Goal: Transaction & Acquisition: Book appointment/travel/reservation

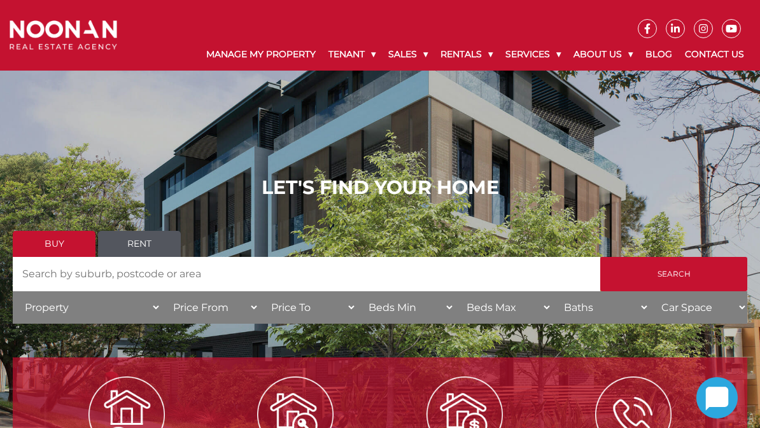
click at [464, 63] on link "Rentals" at bounding box center [466, 54] width 65 height 32
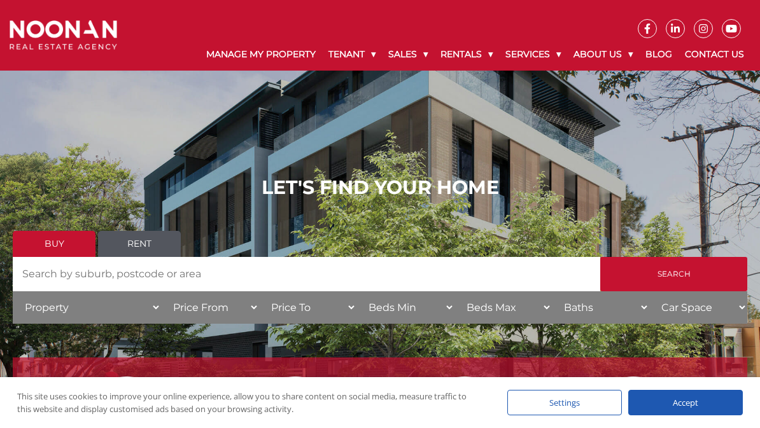
click at [524, 85] on link "Residential for Rent" at bounding box center [519, 85] width 153 height 17
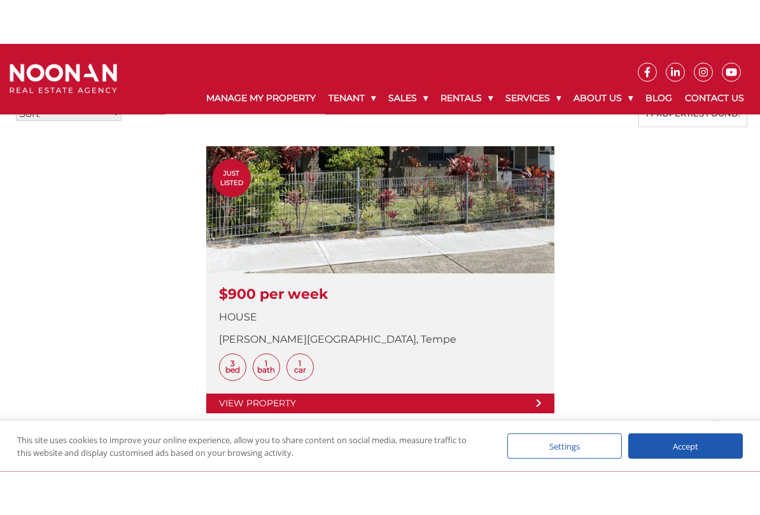
scroll to position [344, 0]
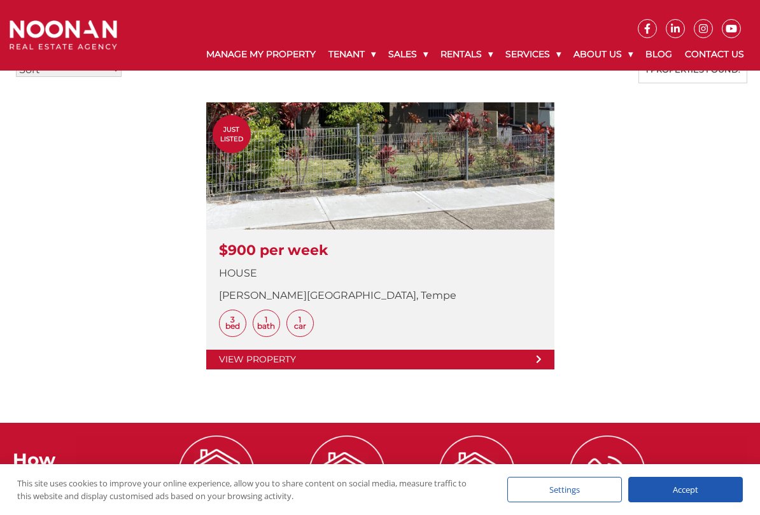
click at [394, 168] on link at bounding box center [380, 235] width 348 height 267
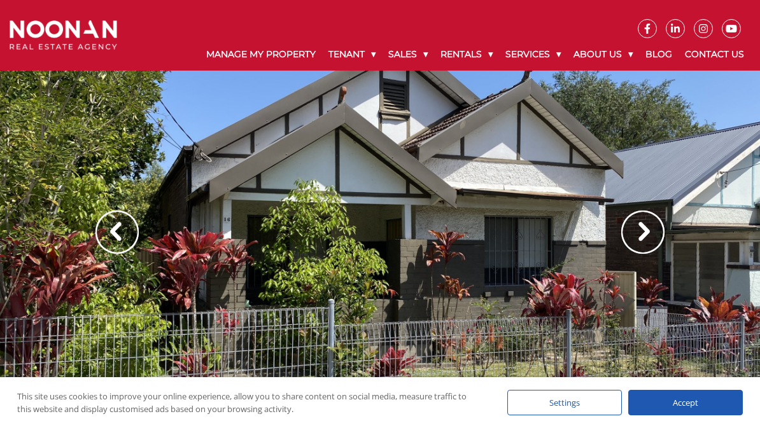
click at [643, 227] on img at bounding box center [642, 232] width 43 height 43
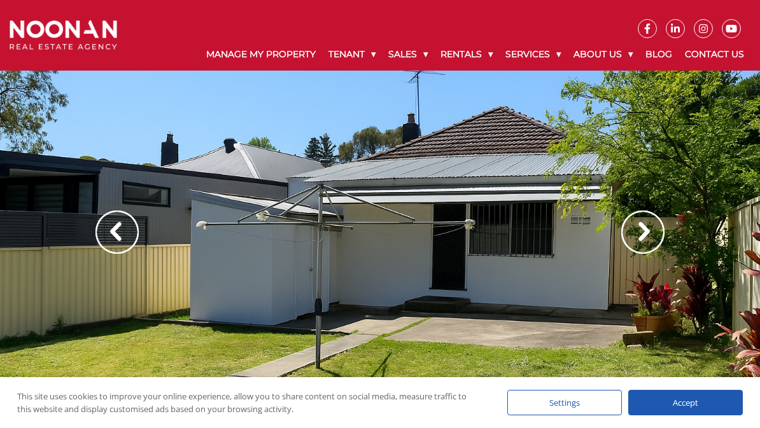
click at [649, 232] on img at bounding box center [642, 232] width 43 height 43
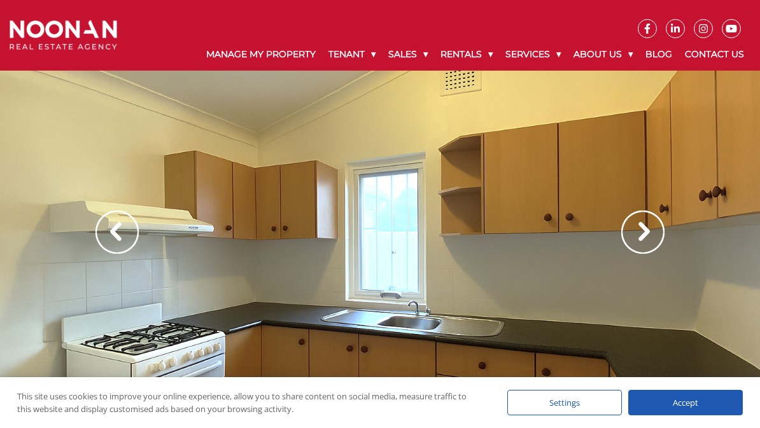
click at [650, 232] on img at bounding box center [642, 232] width 43 height 43
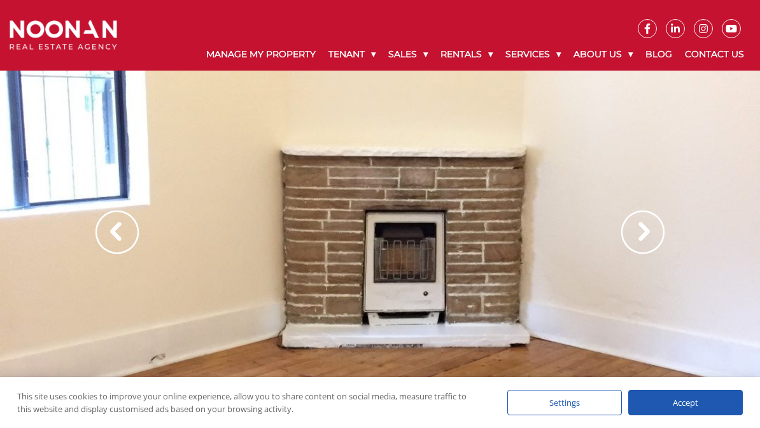
click at [651, 236] on img at bounding box center [642, 232] width 43 height 43
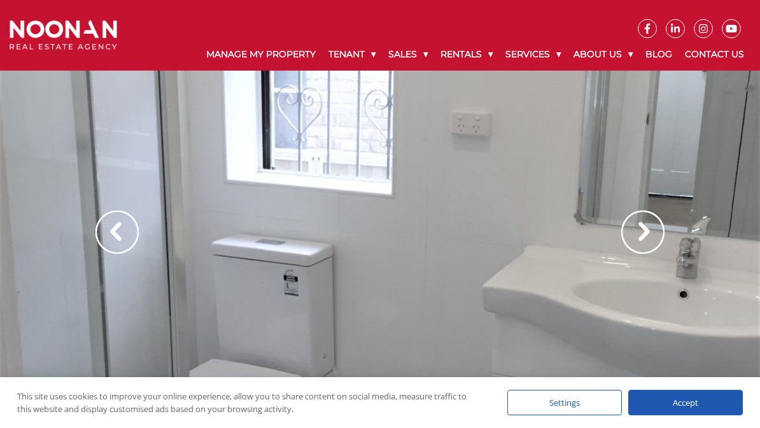
click at [647, 232] on img at bounding box center [642, 232] width 43 height 43
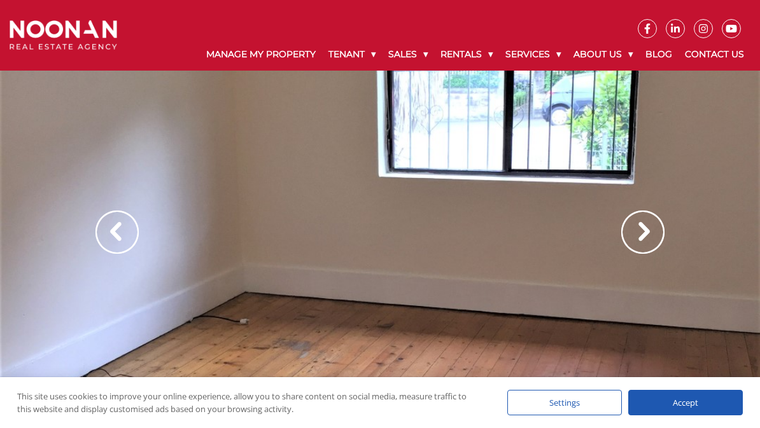
click at [647, 235] on img at bounding box center [642, 232] width 43 height 43
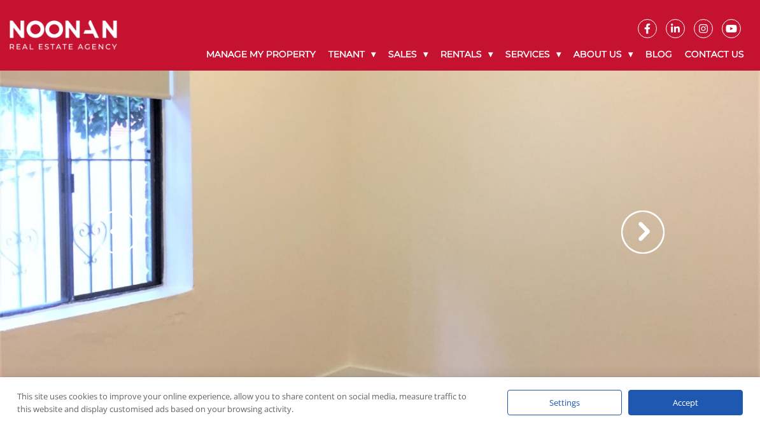
click at [653, 228] on img at bounding box center [642, 232] width 43 height 43
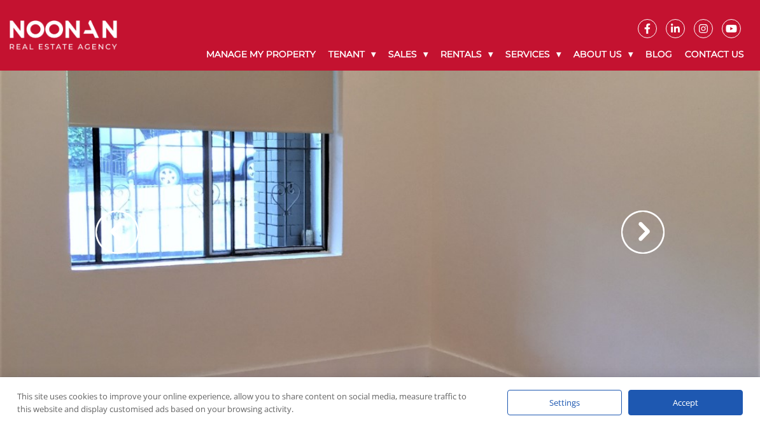
click at [641, 238] on img at bounding box center [642, 232] width 43 height 43
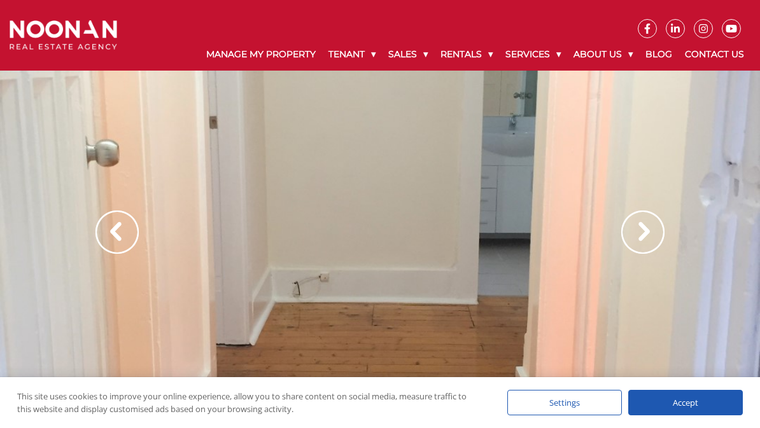
click at [641, 239] on img at bounding box center [642, 232] width 43 height 43
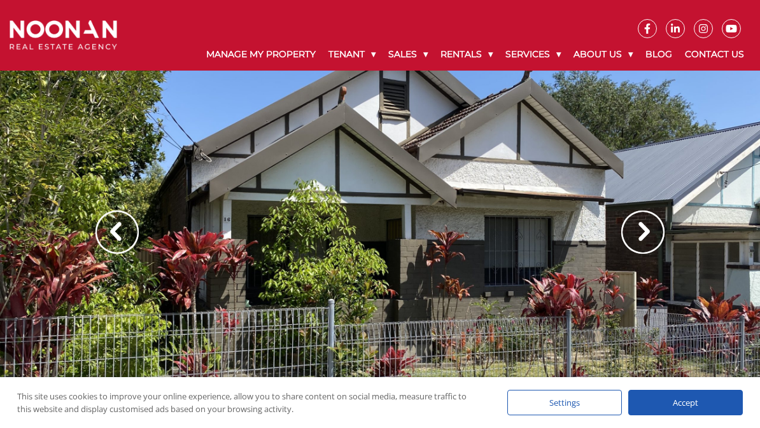
click at [646, 235] on img at bounding box center [642, 232] width 43 height 43
